Goal: Task Accomplishment & Management: Complete application form

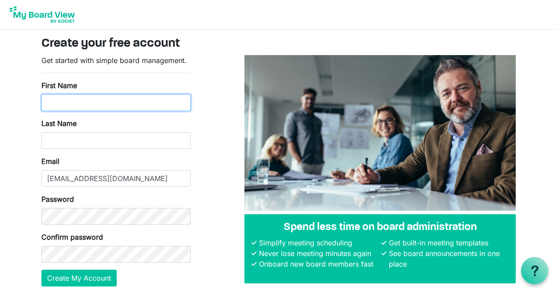
click at [57, 103] on input "First Name" at bounding box center [115, 102] width 149 height 17
type input "Brooke"
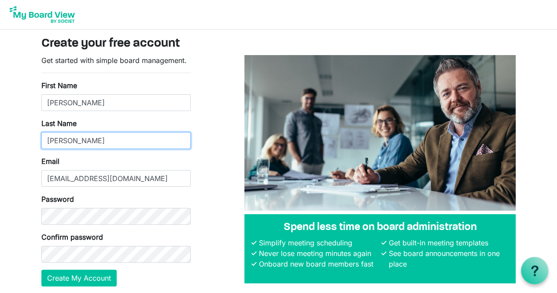
type input "Tigchelaar"
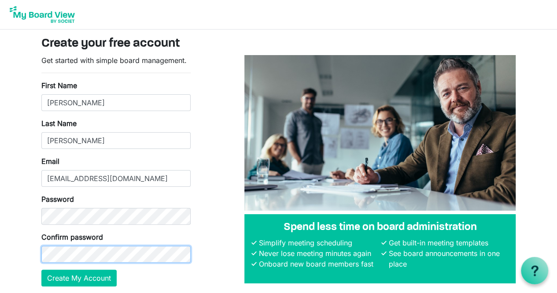
scroll to position [33, 0]
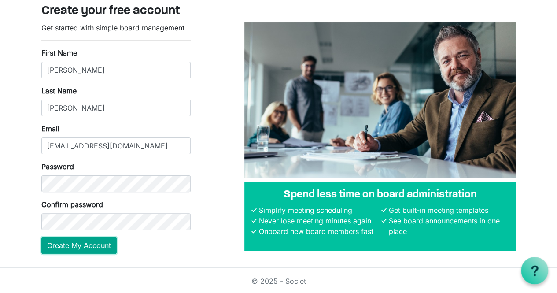
click at [94, 249] on button "Create My Account" at bounding box center [78, 245] width 75 height 17
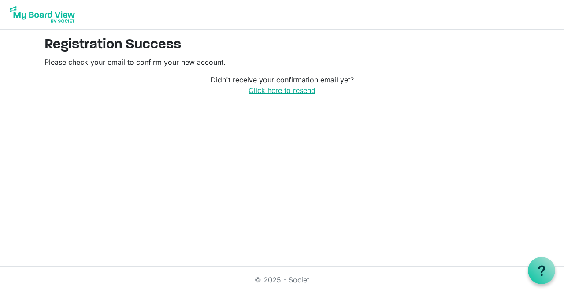
click at [284, 87] on link "Click here to resend" at bounding box center [282, 90] width 67 height 9
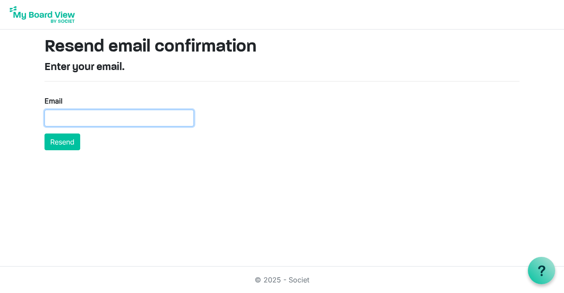
click at [70, 122] on input "Email" at bounding box center [119, 118] width 149 height 17
type input "[EMAIL_ADDRESS][DOMAIN_NAME]"
click at [45, 134] on button "Resend" at bounding box center [63, 142] width 36 height 17
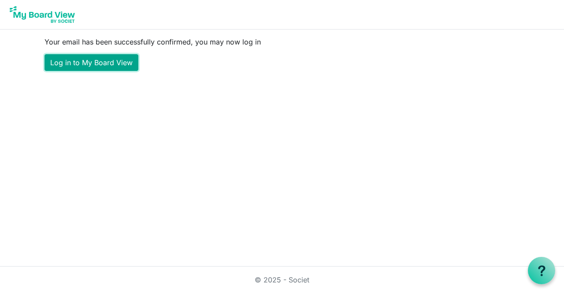
click at [102, 67] on link "Log in to My Board View" at bounding box center [92, 62] width 94 height 17
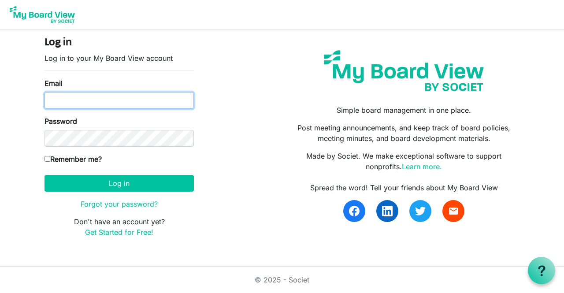
click at [85, 106] on input "Email" at bounding box center [119, 100] width 149 height 17
type input "[EMAIL_ADDRESS][DOMAIN_NAME]"
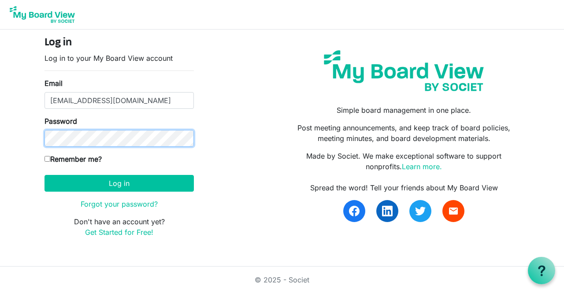
click at [45, 175] on button "Log in" at bounding box center [119, 183] width 149 height 17
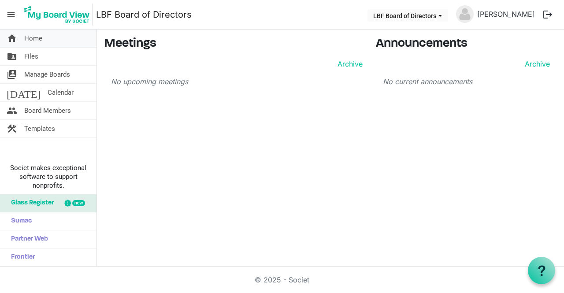
click at [54, 38] on link "home Home" at bounding box center [48, 39] width 97 height 18
click at [33, 56] on span "Files" at bounding box center [31, 57] width 14 height 18
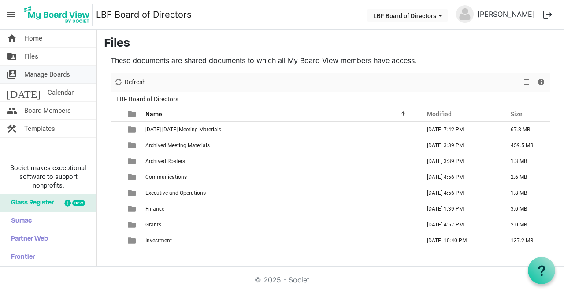
click at [40, 74] on span "Manage Boards" at bounding box center [47, 75] width 46 height 18
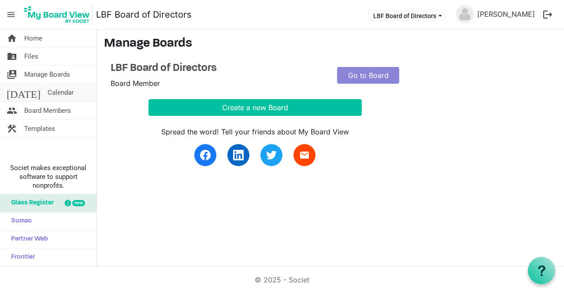
click at [48, 93] on span "Calendar" at bounding box center [61, 93] width 26 height 18
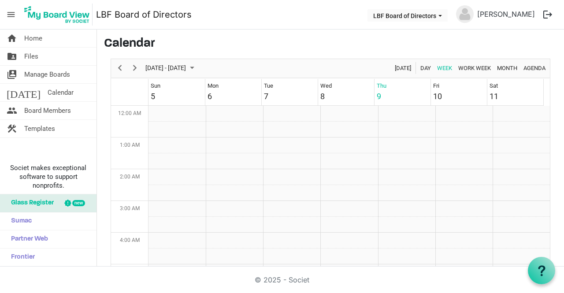
scroll to position [286, 0]
click at [43, 111] on span "Board Members" at bounding box center [47, 111] width 47 height 18
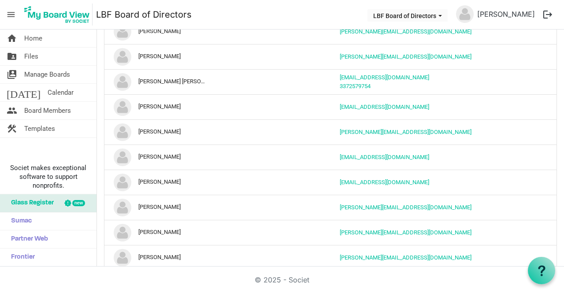
scroll to position [350, 0]
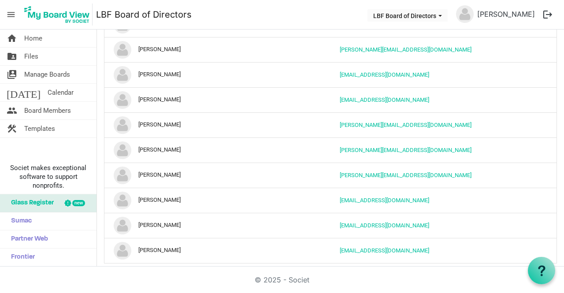
drag, startPoint x: 237, startPoint y: 55, endPoint x: 383, endPoint y: 314, distance: 297.1
click at [383, 293] on html "menu LBF Board of Directors LBF Board of Directors Brooke Tigchelaar logout hom…" at bounding box center [282, 146] width 564 height 293
copy div "Inactive Name Position Contact Info Skills board-members-grid_header_table"
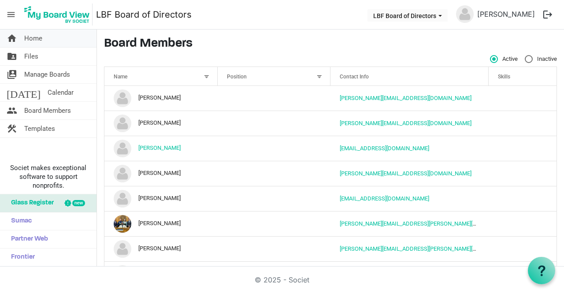
click at [38, 37] on span "Home" at bounding box center [33, 39] width 18 height 18
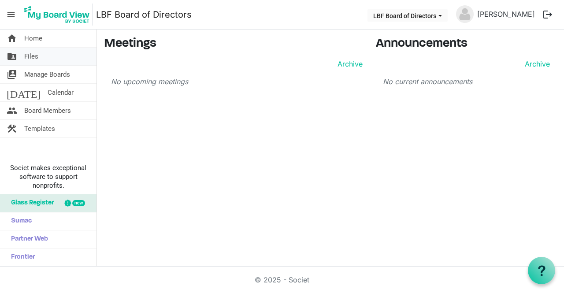
click at [33, 59] on span "Files" at bounding box center [31, 57] width 14 height 18
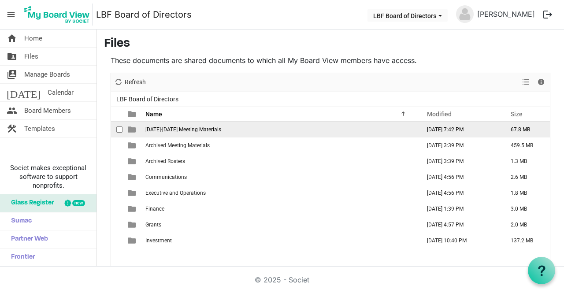
click at [203, 128] on span "[DATE]-[DATE] Meeting Materials" at bounding box center [183, 129] width 76 height 6
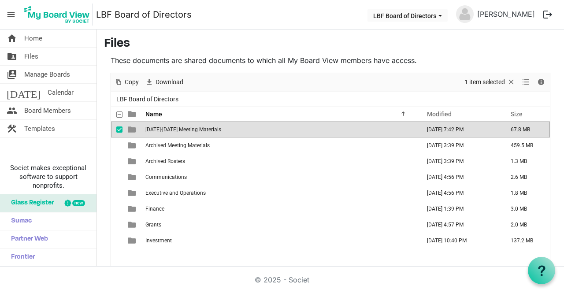
click at [203, 128] on span "2025-2026 Meeting Materials" at bounding box center [183, 129] width 76 height 6
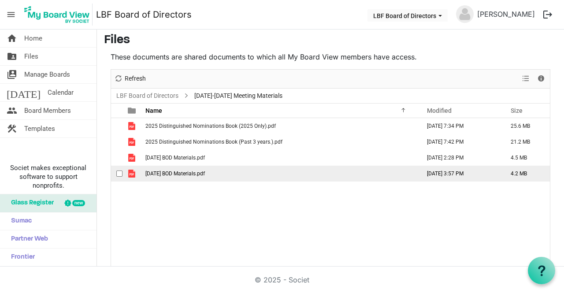
click at [205, 171] on span "October 2025 BOD Materials.pdf" at bounding box center [174, 174] width 59 height 6
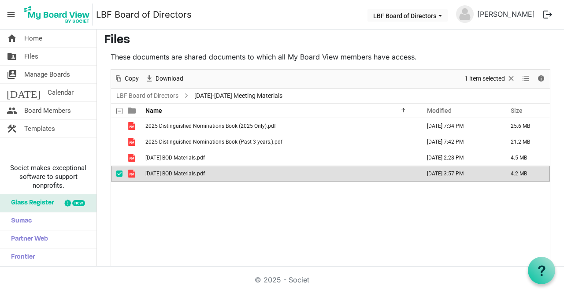
click at [205, 171] on span "October 2025 BOD Materials.pdf" at bounding box center [174, 174] width 59 height 6
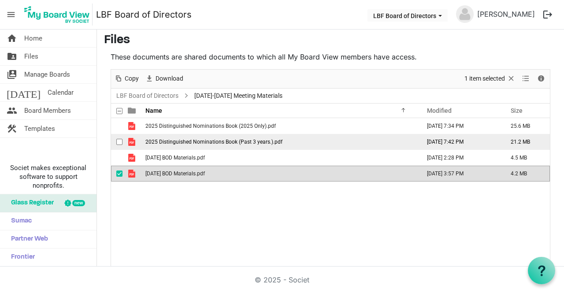
click at [240, 139] on span "2025 Distinguished Nominations Book (Past 3 years.).pdf" at bounding box center [213, 142] width 137 height 6
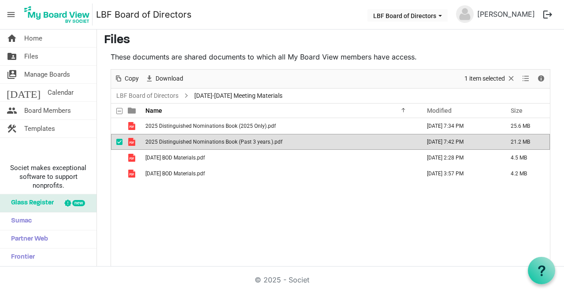
click at [240, 139] on span "2025 Distinguished Nominations Book (Past 3 years.).pdf" at bounding box center [213, 142] width 137 height 6
click at [119, 140] on span "checkbox" at bounding box center [119, 142] width 6 height 6
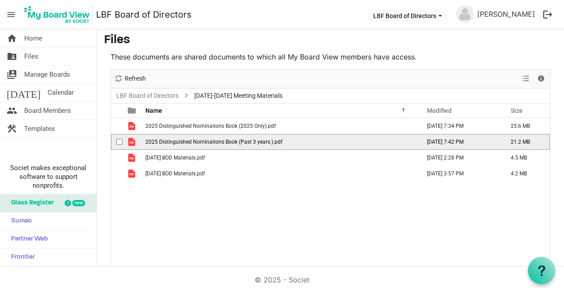
click at [171, 141] on span "2025 Distinguished Nominations Book (Past 3 years.).pdf" at bounding box center [213, 142] width 137 height 6
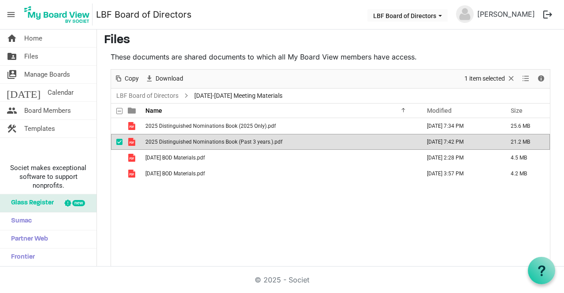
click at [171, 141] on span "2025 Distinguished Nominations Book (Past 3 years.).pdf" at bounding box center [213, 142] width 137 height 6
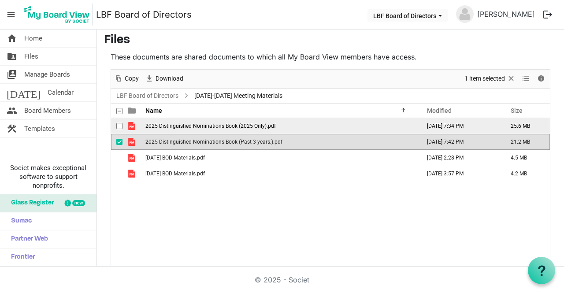
click at [442, 123] on td "October 08, 2025 7:34 PM" at bounding box center [460, 126] width 84 height 16
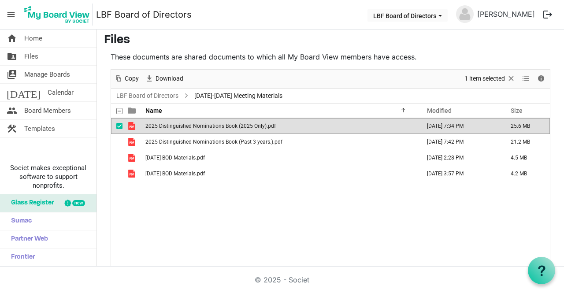
click at [442, 123] on td "October 08, 2025 7:34 PM" at bounding box center [460, 126] width 84 height 16
click at [438, 16] on span "LBF Board of Directors dropdownbutton" at bounding box center [440, 16] width 8 height 4
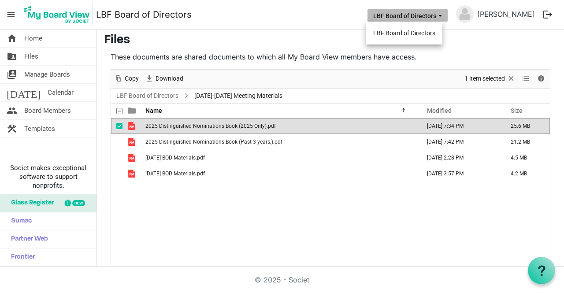
click at [438, 16] on span "LBF Board of Directors dropdownbutton" at bounding box center [440, 16] width 8 height 4
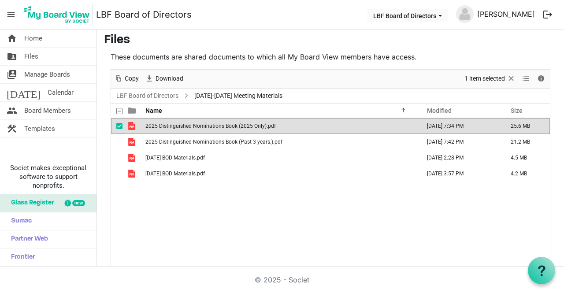
click at [509, 15] on link "Brooke Tigchelaar" at bounding box center [506, 14] width 65 height 18
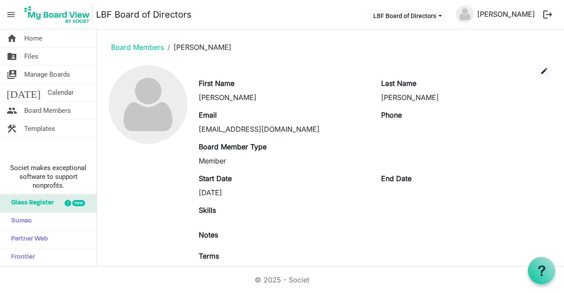
click at [498, 15] on link "[PERSON_NAME]" at bounding box center [506, 14] width 65 height 18
click at [544, 13] on button "logout" at bounding box center [548, 14] width 19 height 19
